Goal: Find specific page/section: Find specific page/section

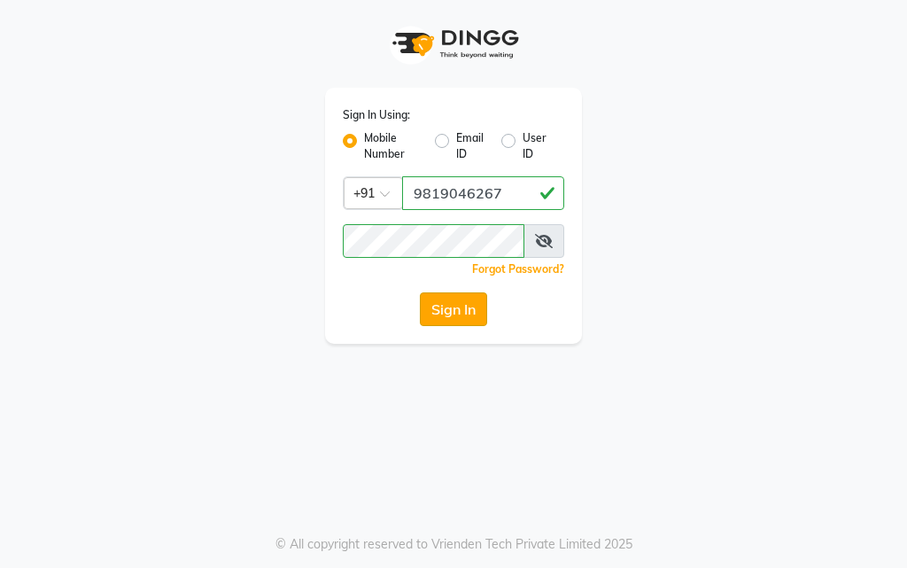
click at [445, 322] on button "Sign In" at bounding box center [453, 309] width 67 height 34
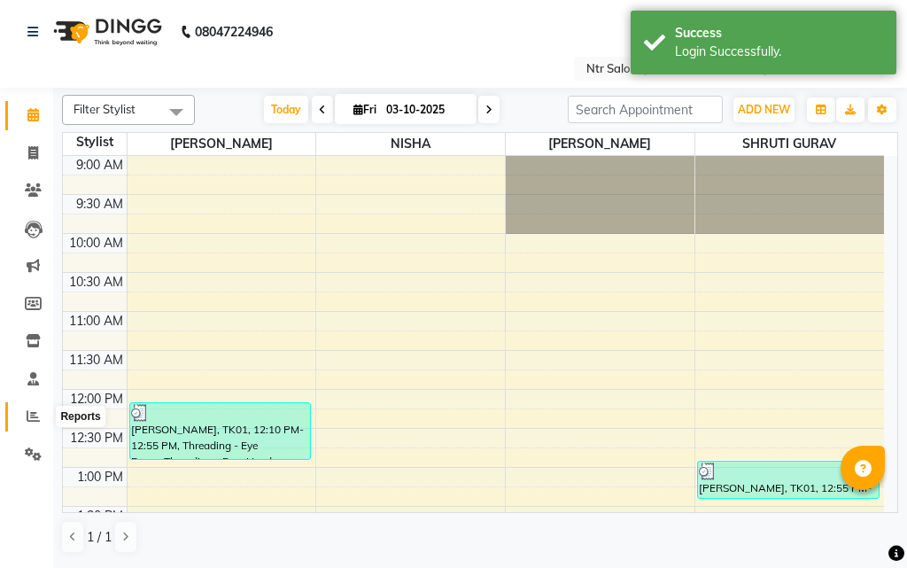
click at [37, 415] on icon at bounding box center [33, 415] width 13 height 13
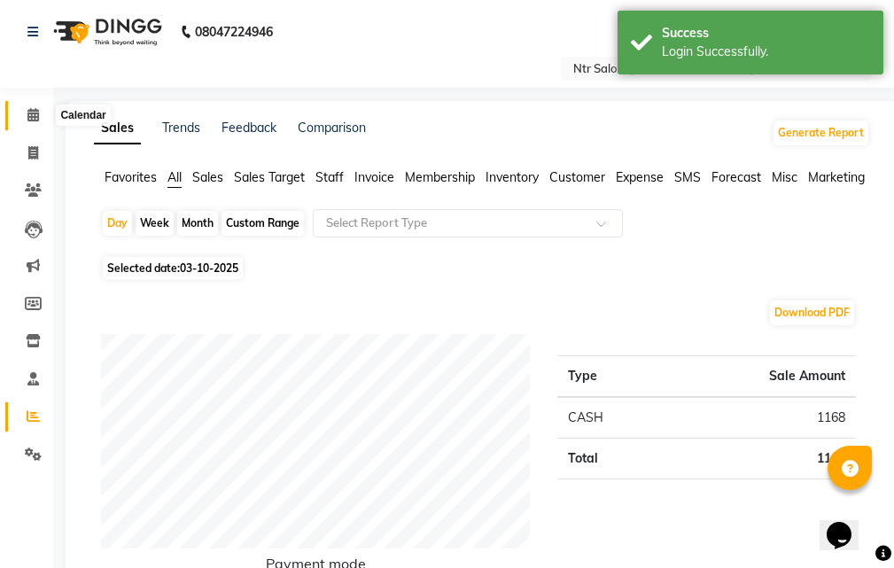
click at [31, 106] on span at bounding box center [33, 115] width 31 height 20
